Goal: Task Accomplishment & Management: Complete application form

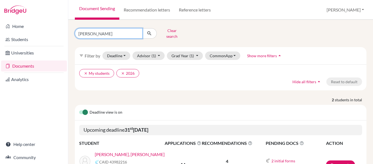
click at [98, 30] on input "elisa" at bounding box center [109, 33] width 68 height 10
type input "genes"
click at [98, 30] on input "genes" at bounding box center [109, 33] width 68 height 10
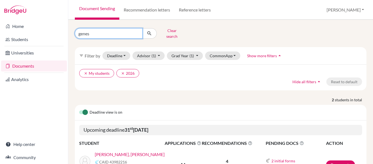
click at [98, 30] on input "genes" at bounding box center [109, 33] width 68 height 10
type input "genesis"
click button "submit" at bounding box center [149, 33] width 14 height 10
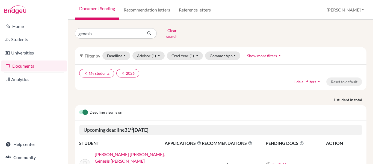
click at [129, 151] on link "[PERSON_NAME] [PERSON_NAME], Génesis [PERSON_NAME]" at bounding box center [131, 157] width 73 height 13
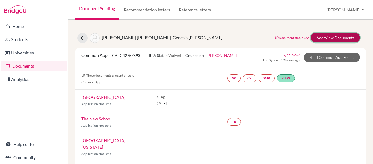
click at [325, 38] on link "Add/View Documents" at bounding box center [335, 38] width 49 height 10
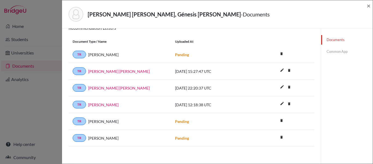
scroll to position [97, 0]
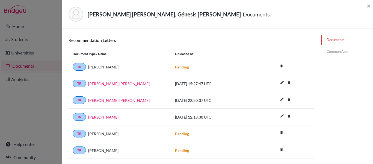
click at [340, 51] on link "Common App" at bounding box center [347, 52] width 52 height 10
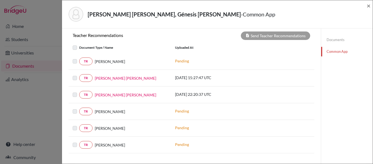
scroll to position [199, 0]
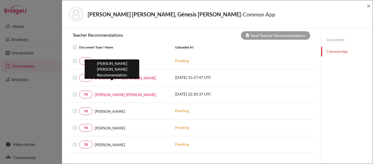
click at [105, 78] on link "[PERSON_NAME] [PERSON_NAME]" at bounding box center [125, 78] width 61 height 6
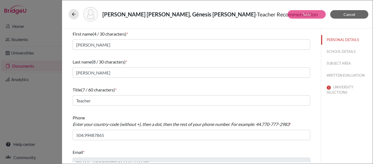
scroll to position [8, 0]
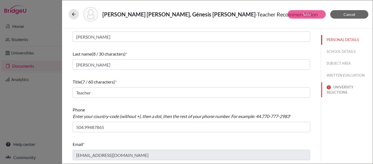
click at [328, 89] on button "UNIVERSITY SELECTIONS" at bounding box center [347, 89] width 52 height 15
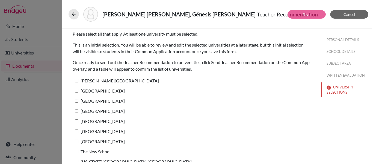
click at [76, 81] on input "[PERSON_NAME][GEOGRAPHIC_DATA]" at bounding box center [77, 81] width 4 height 4
checkbox input "true"
click at [310, 23] on div "Gómez Ferrera, Génesis Michelle - Teacher Recommendation" at bounding box center [217, 13] width 306 height 23
click at [303, 12] on link "Save" at bounding box center [307, 14] width 8 height 5
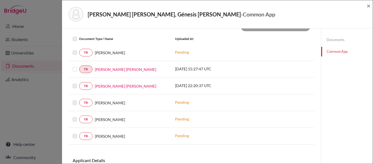
scroll to position [208, 0]
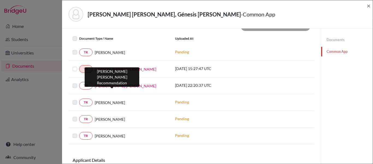
click at [115, 88] on link "[PERSON_NAME] [PERSON_NAME]" at bounding box center [125, 86] width 61 height 6
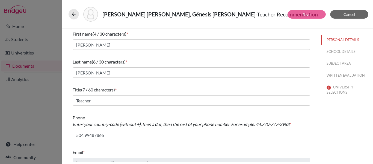
scroll to position [8, 0]
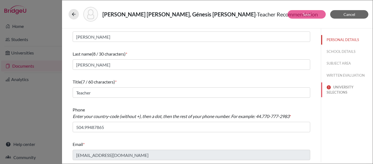
click at [331, 89] on button "UNIVERSITY SELECTIONS" at bounding box center [347, 89] width 52 height 15
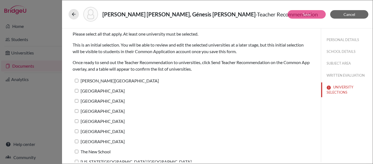
click at [76, 82] on input "[PERSON_NAME][GEOGRAPHIC_DATA]" at bounding box center [77, 81] width 4 height 4
checkbox input "true"
click at [299, 13] on button "Save" at bounding box center [307, 14] width 38 height 8
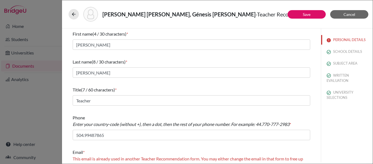
scroll to position [21, 0]
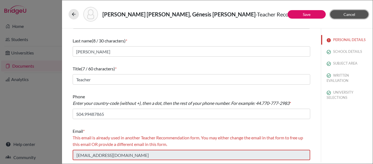
click at [352, 13] on span "Cancel" at bounding box center [350, 14] width 12 height 5
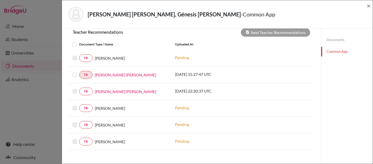
scroll to position [202, 0]
click at [369, 5] on span "×" at bounding box center [369, 6] width 4 height 8
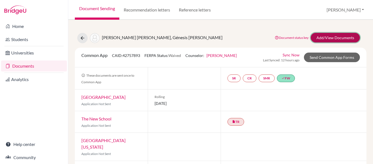
click at [320, 39] on link "Add/View Documents" at bounding box center [335, 38] width 49 height 10
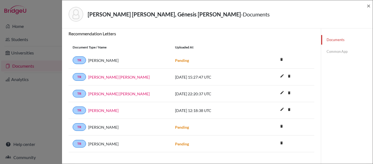
scroll to position [104, 0]
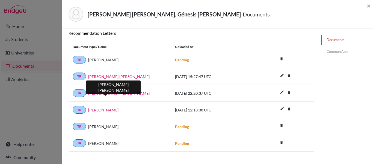
click at [110, 94] on link "[PERSON_NAME] [PERSON_NAME]" at bounding box center [118, 93] width 61 height 6
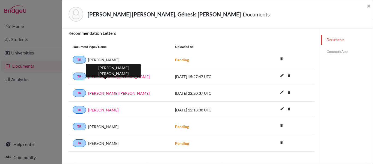
click at [108, 76] on link "[PERSON_NAME] [PERSON_NAME]" at bounding box center [118, 76] width 61 height 6
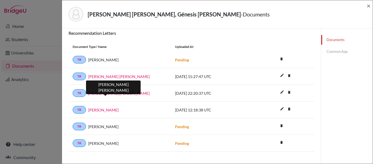
click at [101, 91] on link "[PERSON_NAME] [PERSON_NAME]" at bounding box center [118, 93] width 61 height 6
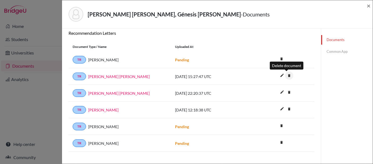
click at [288, 76] on icon "delete" at bounding box center [289, 75] width 8 height 8
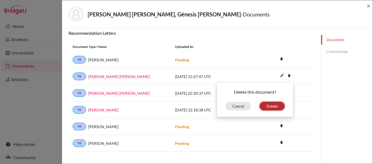
click at [272, 103] on button "Delete" at bounding box center [272, 106] width 25 height 8
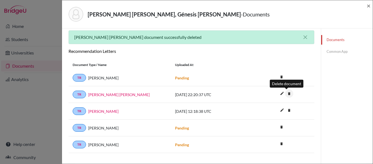
click at [285, 93] on icon "delete" at bounding box center [289, 93] width 8 height 8
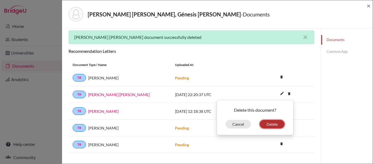
click at [269, 123] on button "Delete" at bounding box center [272, 124] width 25 height 8
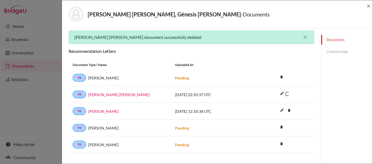
scroll to position [97, 0]
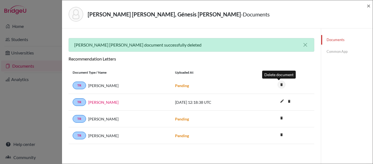
click at [279, 85] on icon "delete" at bounding box center [281, 84] width 8 height 8
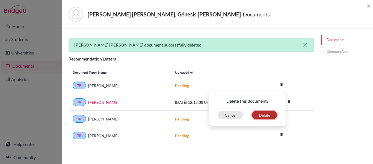
click at [262, 115] on button "Delete" at bounding box center [264, 115] width 25 height 8
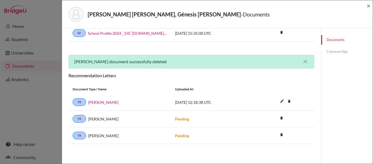
scroll to position [80, 0]
click at [280, 118] on icon "delete" at bounding box center [281, 118] width 8 height 8
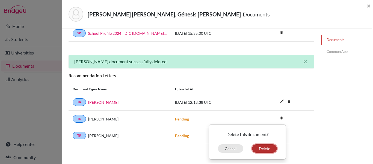
click at [258, 149] on button "Delete" at bounding box center [264, 148] width 25 height 8
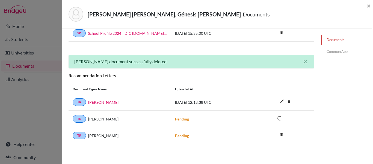
scroll to position [63, 0]
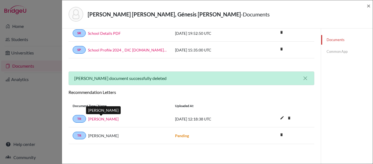
click at [103, 120] on link "[PERSON_NAME]" at bounding box center [103, 119] width 30 height 6
click at [330, 49] on link "Common App" at bounding box center [347, 52] width 52 height 10
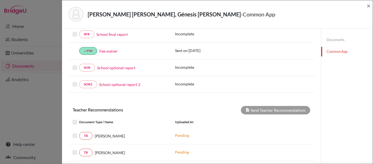
scroll to position [181, 0]
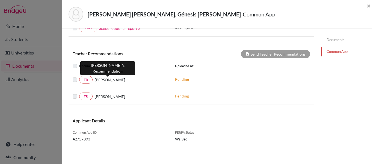
click at [104, 79] on span "[PERSON_NAME]" at bounding box center [110, 80] width 30 height 6
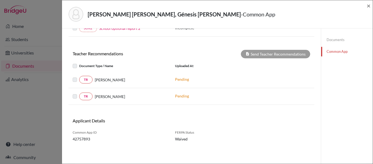
click at [74, 77] on div at bounding box center [76, 79] width 7 height 7
click at [79, 63] on label at bounding box center [79, 63] width 0 height 0
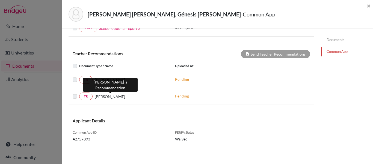
click at [117, 95] on span "[PERSON_NAME]" at bounding box center [110, 96] width 30 height 6
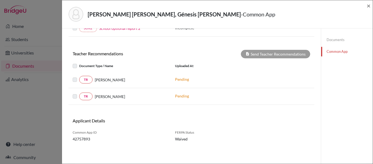
click at [324, 42] on link "Documents" at bounding box center [347, 40] width 52 height 10
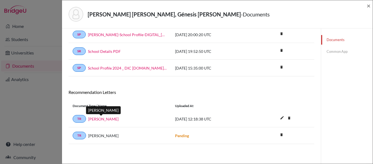
click at [99, 119] on link "[PERSON_NAME]" at bounding box center [103, 119] width 30 height 6
click at [339, 50] on link "Common App" at bounding box center [347, 52] width 52 height 10
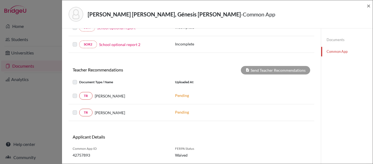
scroll to position [168, 0]
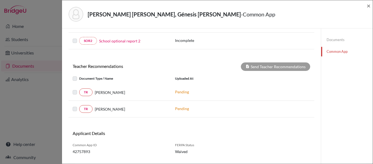
click at [332, 40] on link "Documents" at bounding box center [347, 40] width 52 height 10
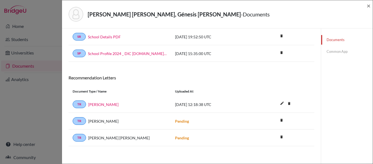
scroll to position [62, 0]
